Goal: Book appointment/travel/reservation

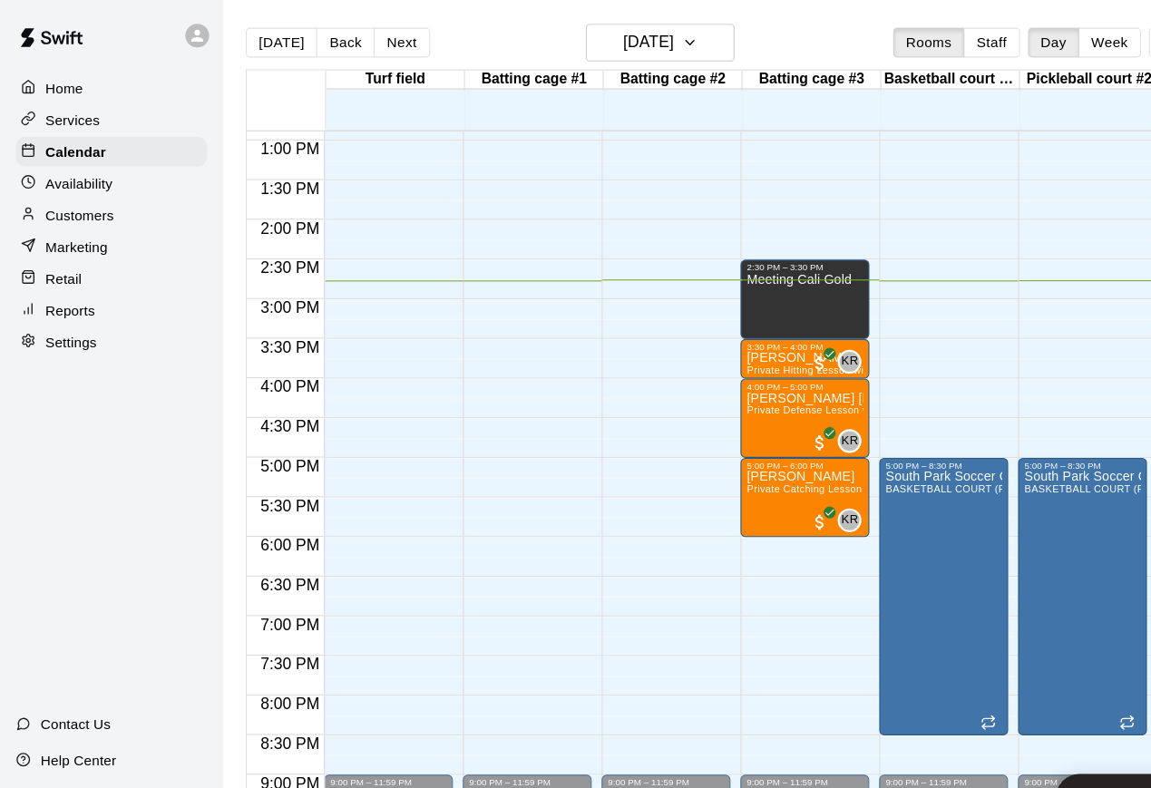
scroll to position [997, 0]
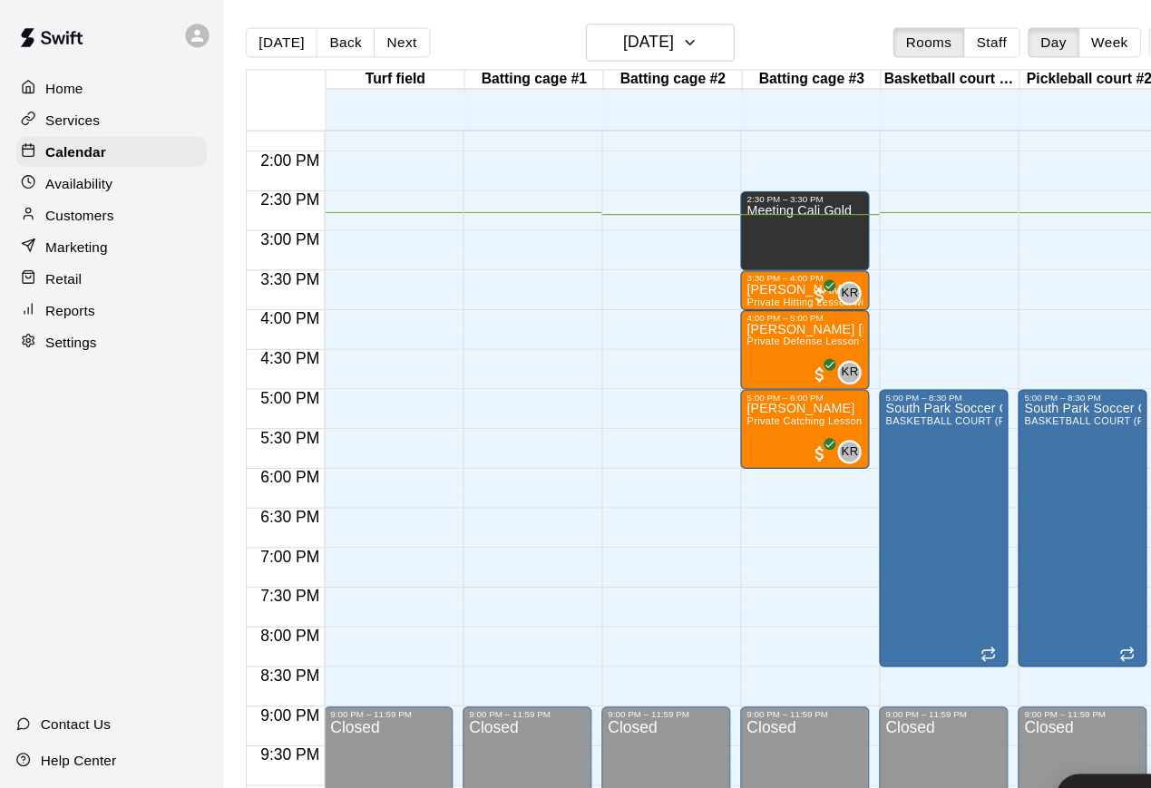
click at [96, 102] on div "Services" at bounding box center [102, 109] width 175 height 27
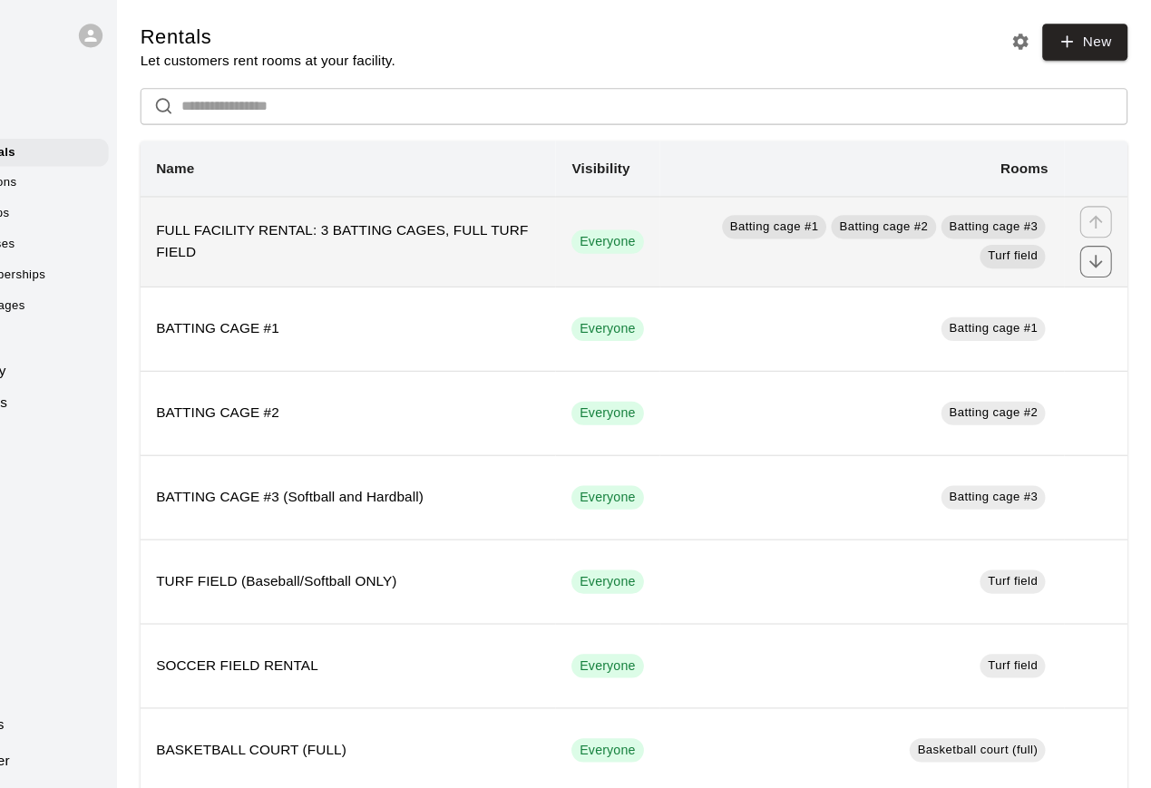
click at [433, 253] on th "FULL FACILITY RENTAL: 3 BATTING CAGES, FULL TURF FIELD" at bounding box center [416, 221] width 380 height 83
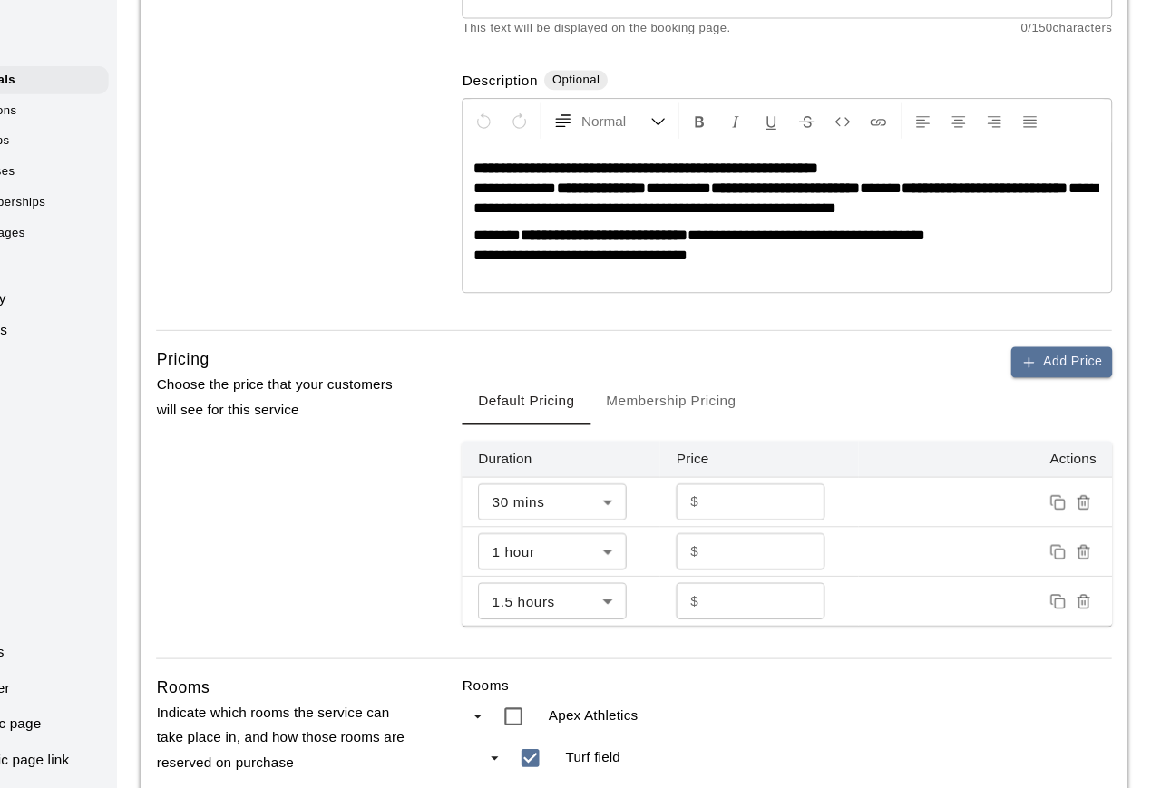
scroll to position [237, 0]
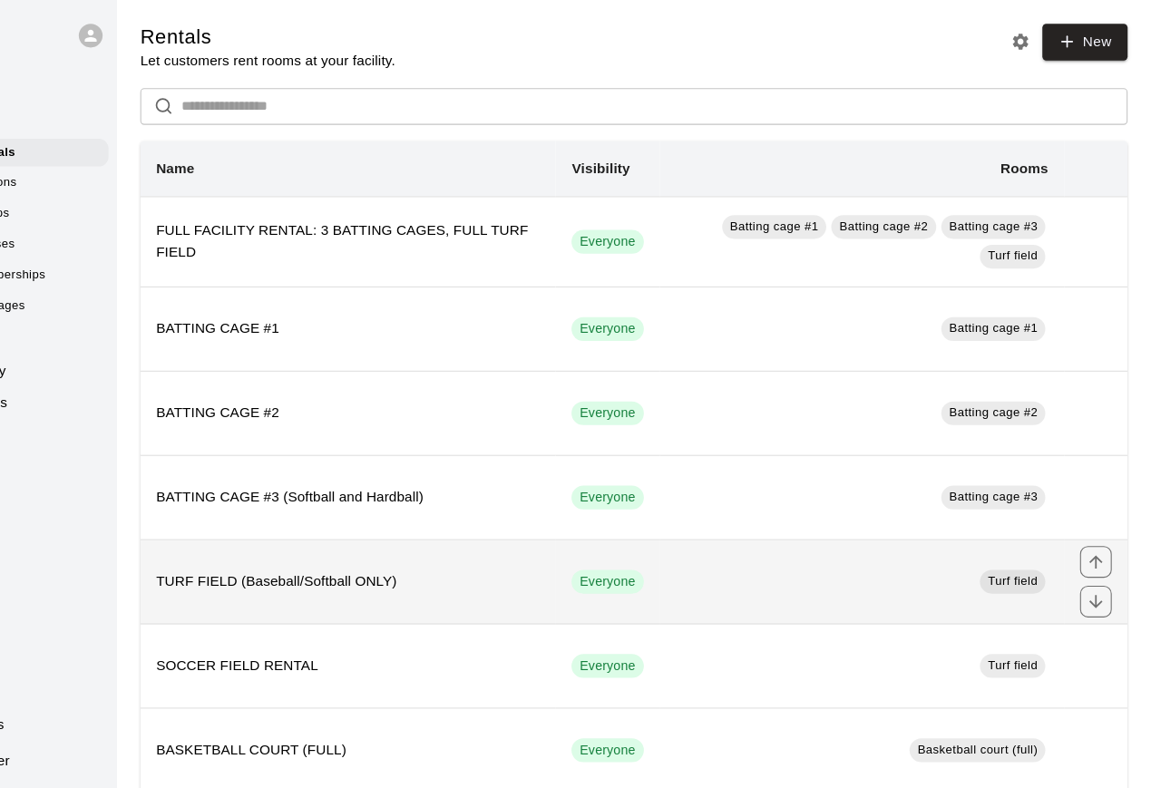
click at [277, 529] on h6 "TURF FIELD (Baseball/Softball ONLY)" at bounding box center [415, 532] width 351 height 20
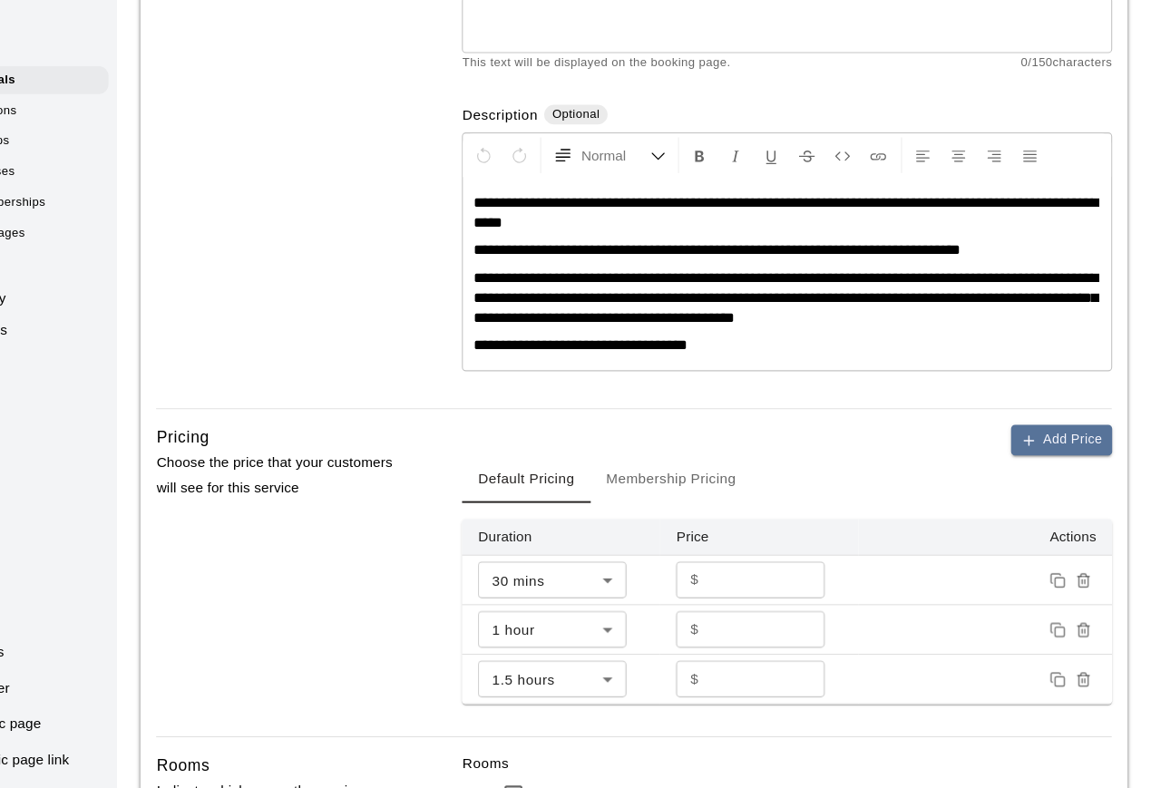
scroll to position [270, 0]
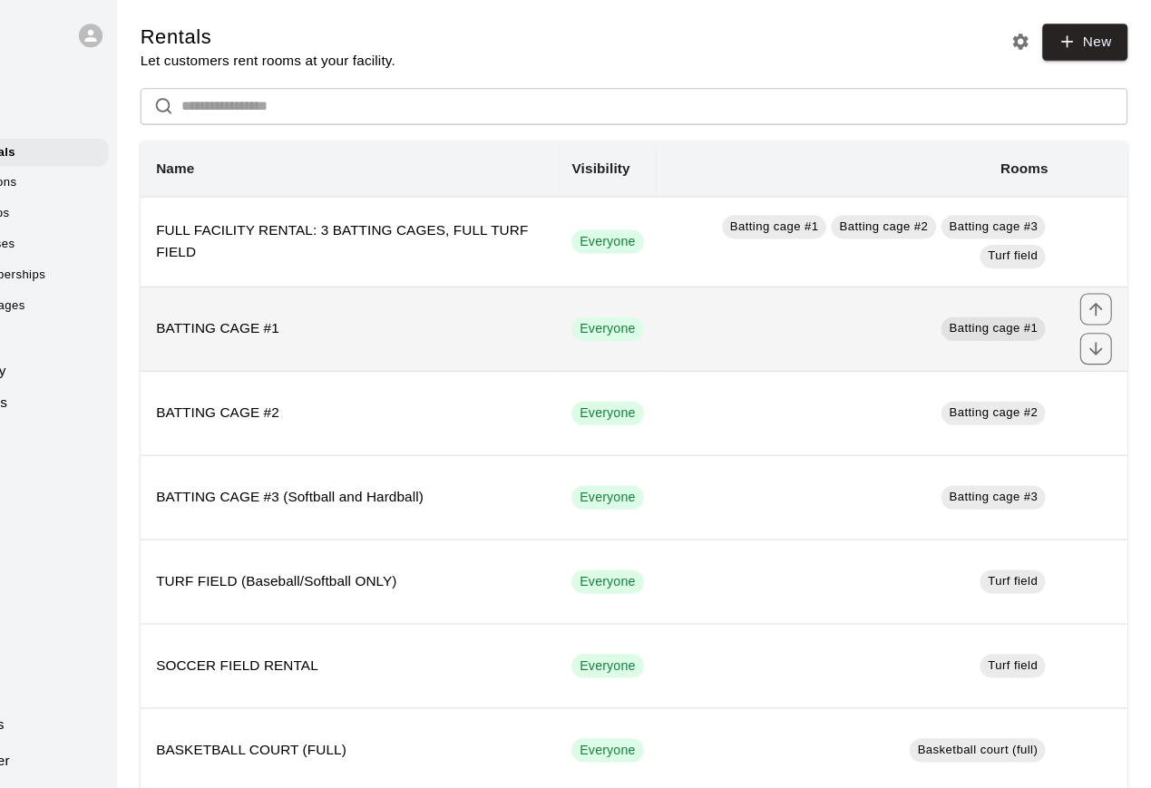
click at [313, 324] on th "BATTING CAGE #1" at bounding box center [416, 301] width 380 height 77
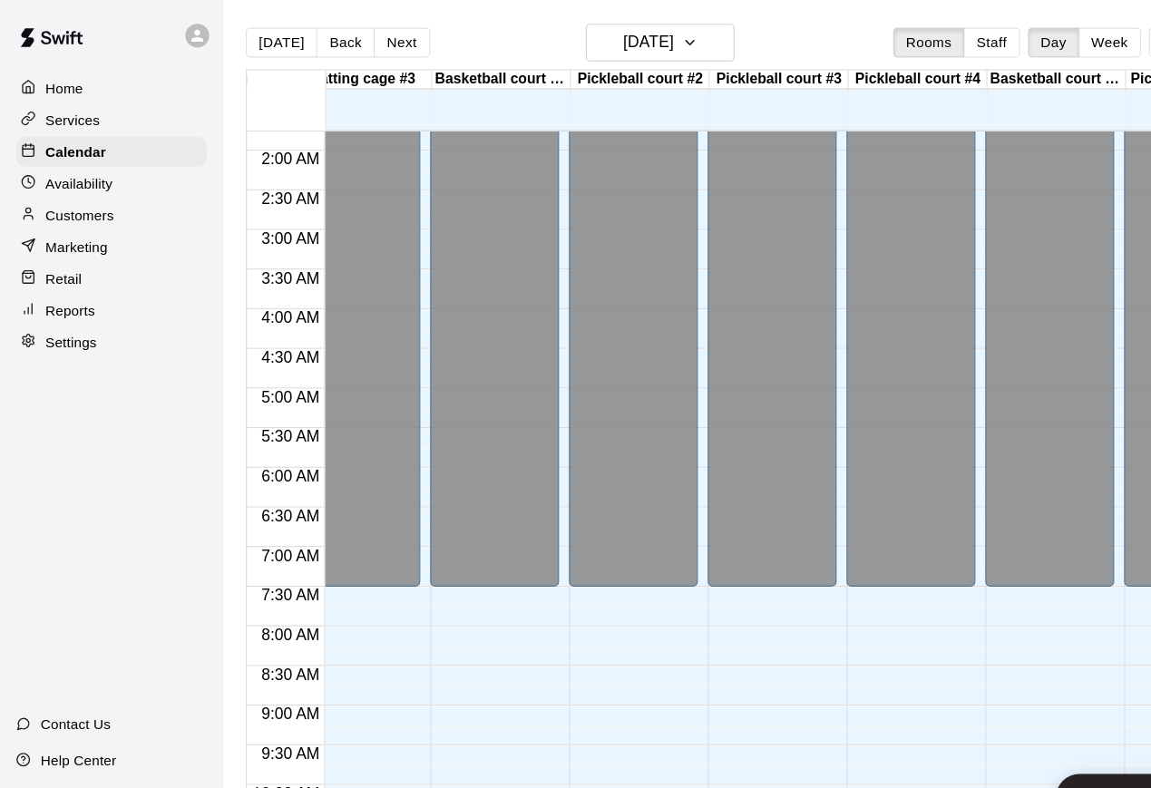
scroll to position [0, 411]
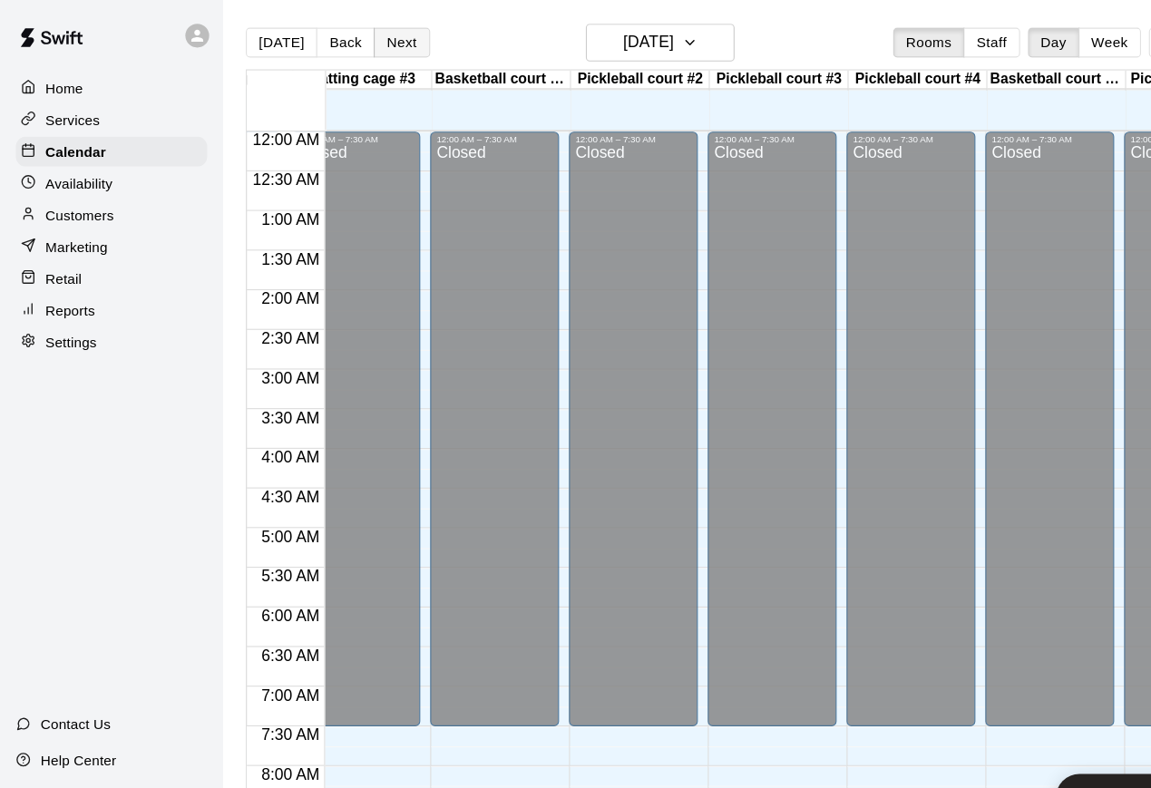
click at [372, 45] on button "Next" at bounding box center [367, 38] width 51 height 27
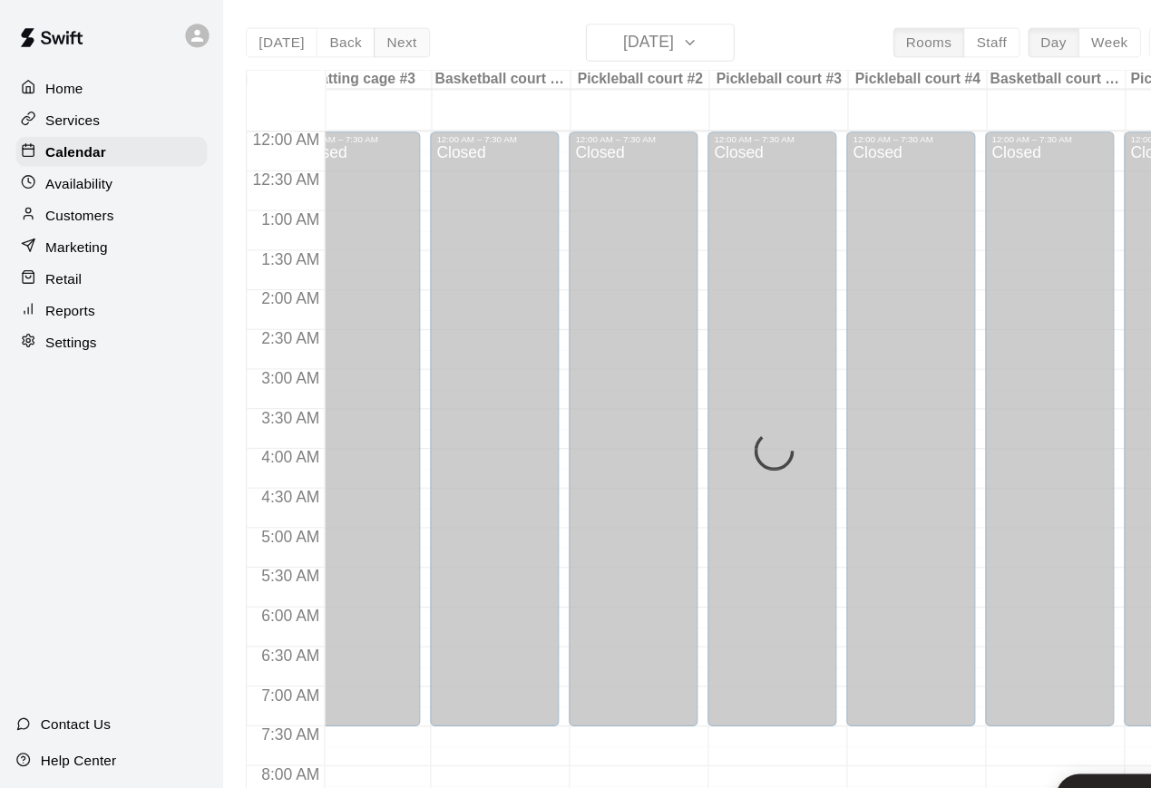
click at [372, 45] on div "[DATE] Back [DATE][DATE] Rooms Staff Day Week Filter View Turf field 14 Thu Bat…" at bounding box center [689, 416] width 928 height 788
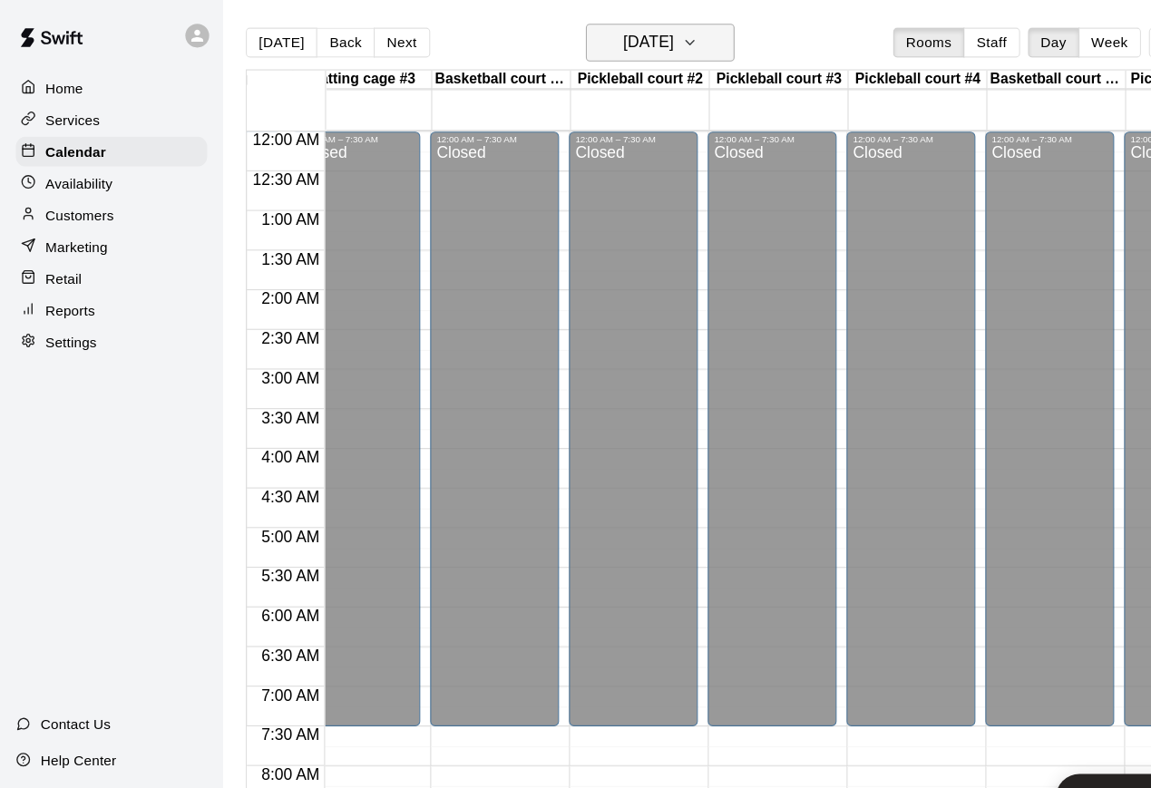
click at [617, 38] on h6 "[DATE]" at bounding box center [593, 38] width 46 height 25
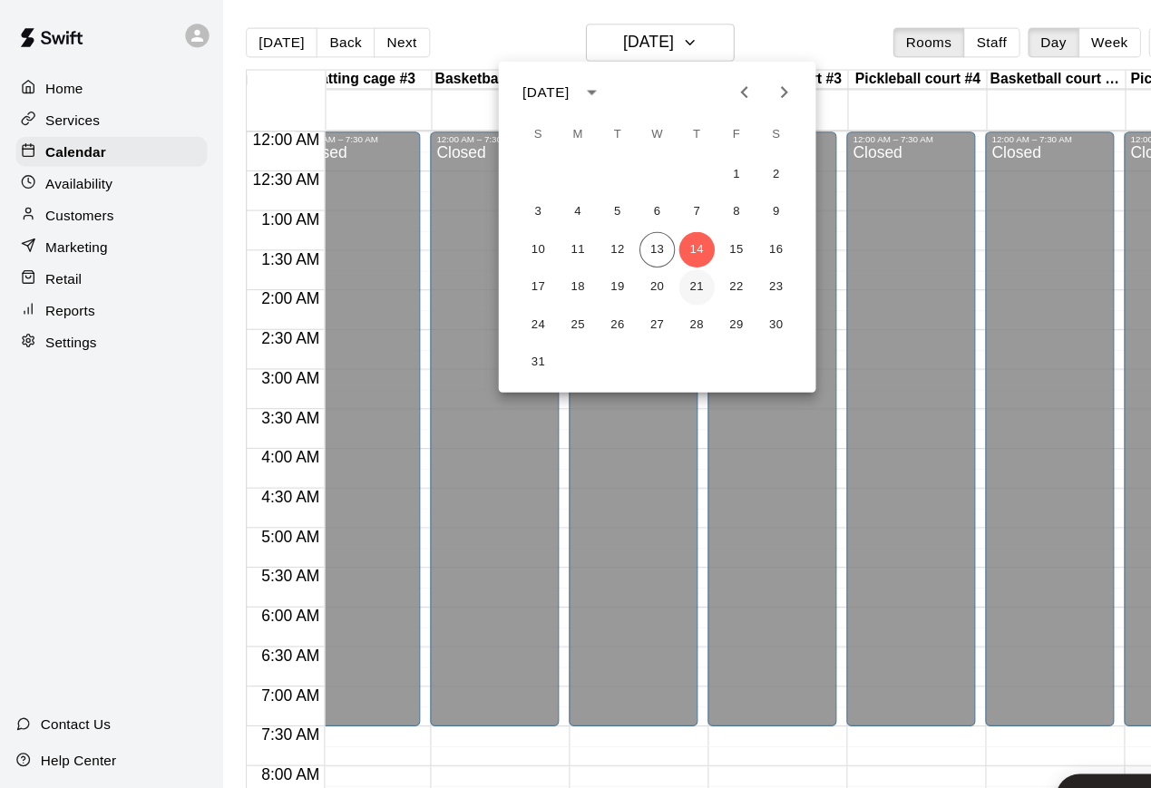
click at [629, 263] on button "21" at bounding box center [637, 263] width 33 height 33
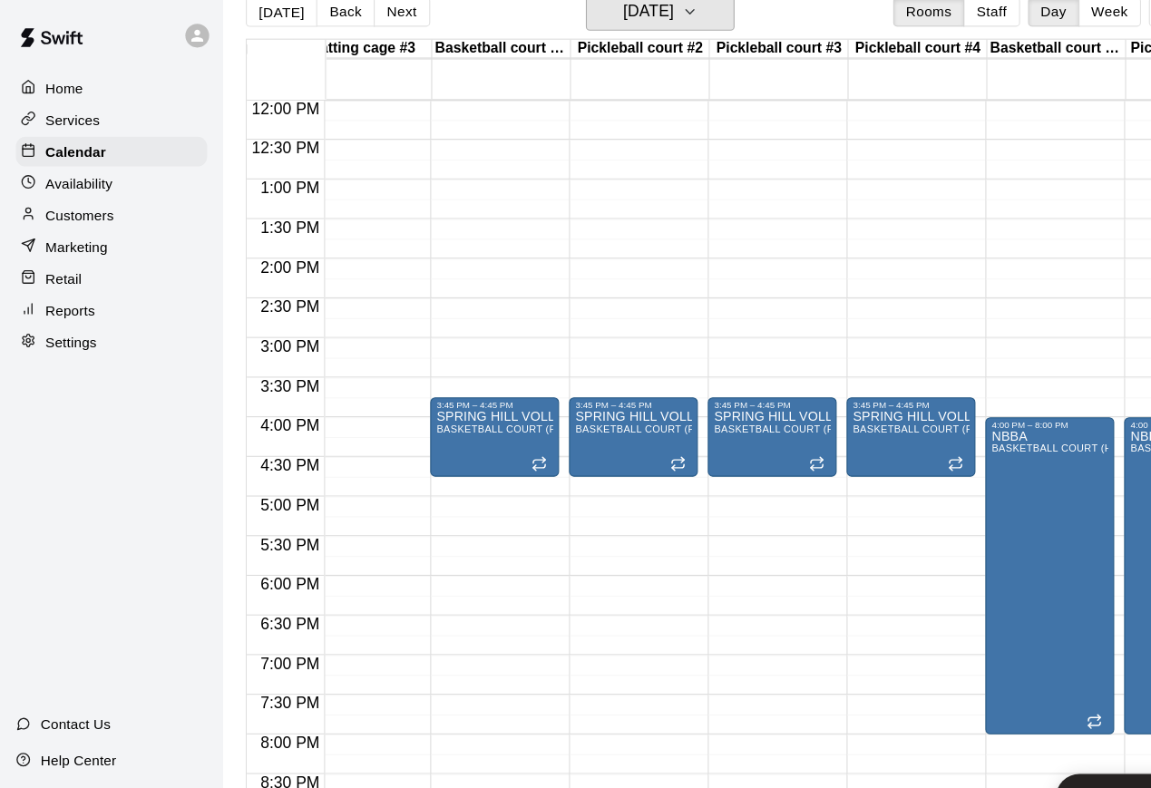
scroll to position [1052, 411]
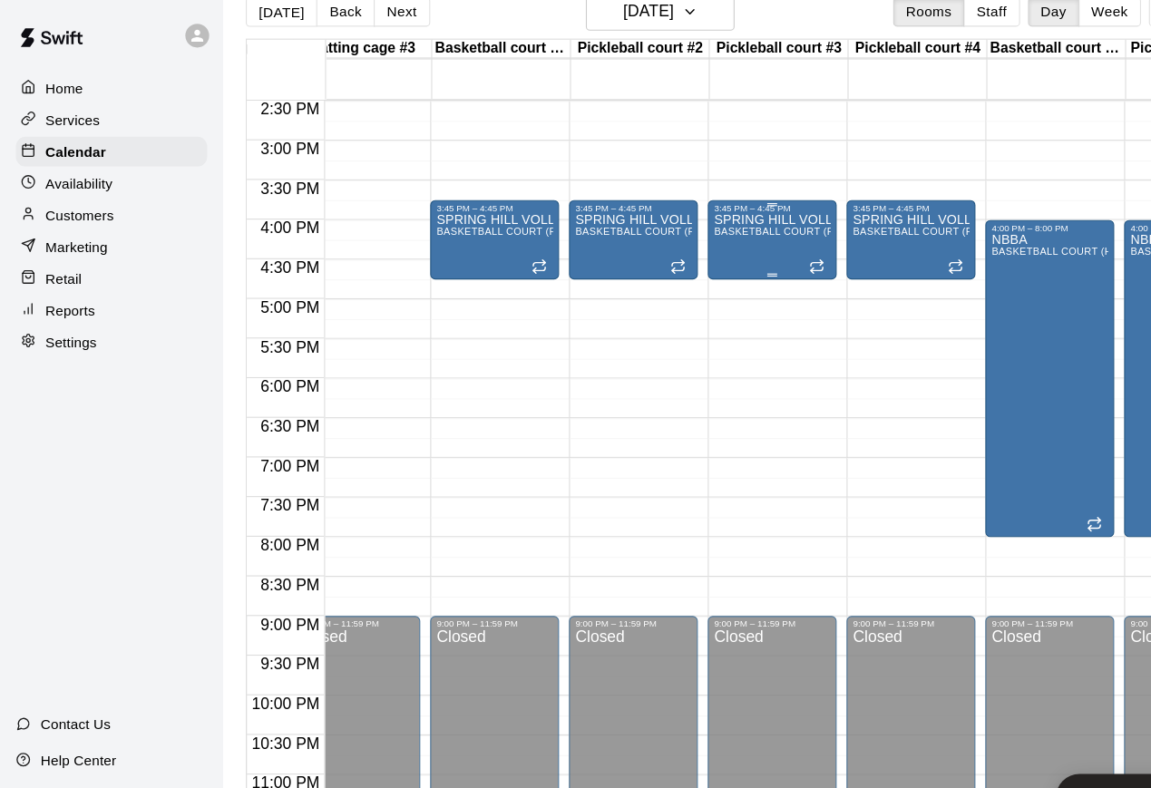
click at [680, 214] on span "BASKETBALL COURT (FULL)" at bounding box center [718, 212] width 130 height 10
click at [675, 215] on icon "edit" at bounding box center [670, 224] width 22 height 22
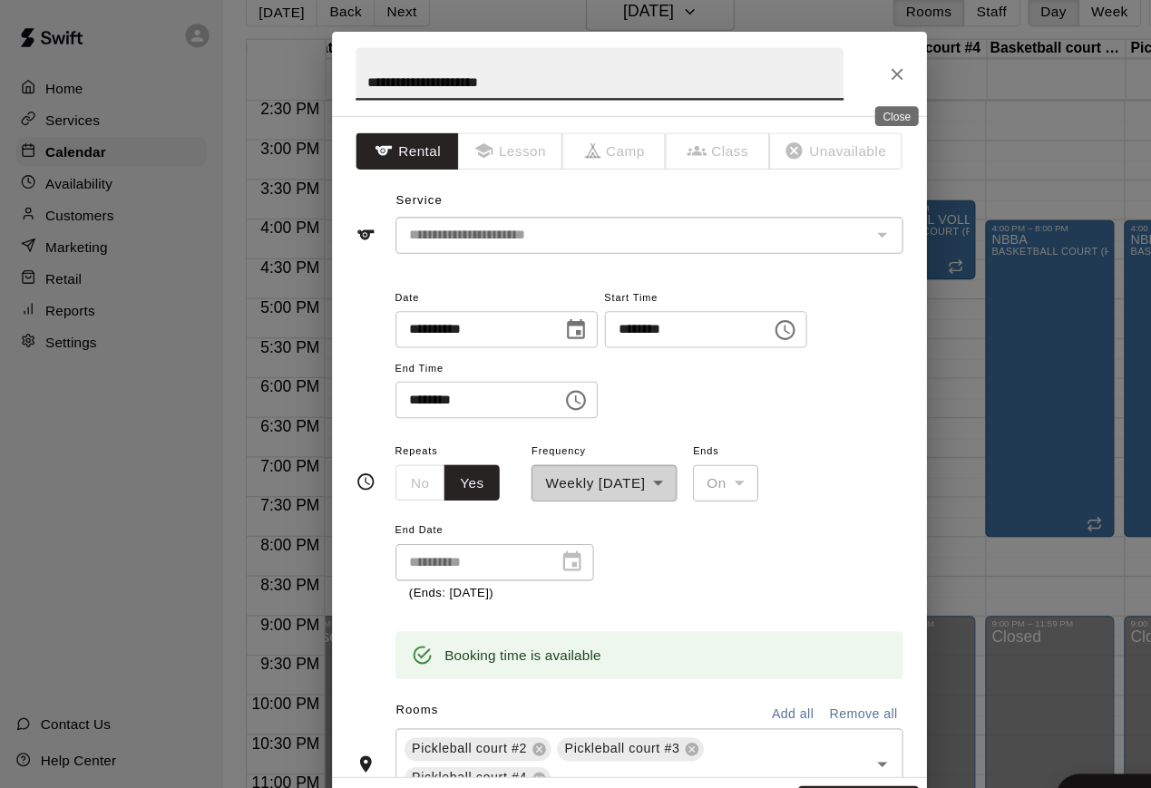
click at [817, 70] on icon "Close" at bounding box center [820, 68] width 11 height 11
